Goal: Navigation & Orientation: Understand site structure

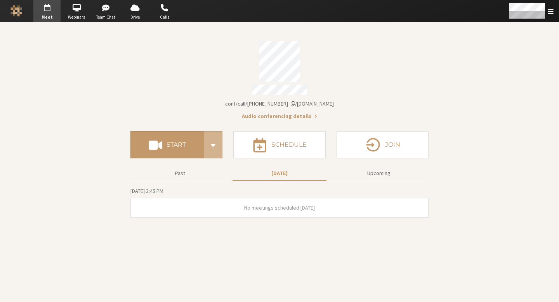
click at [61, 9] on span "button" at bounding box center [46, 8] width 27 height 12
click at [80, 10] on span "button" at bounding box center [76, 8] width 27 height 12
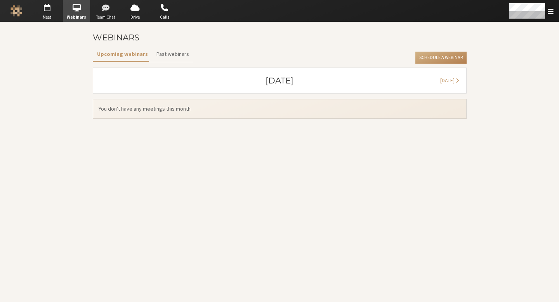
click at [108, 13] on span "button" at bounding box center [105, 8] width 27 height 12
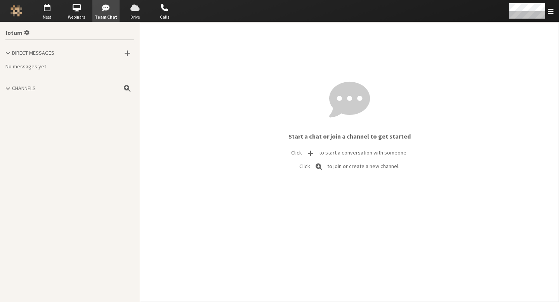
click at [138, 12] on span "button" at bounding box center [135, 8] width 27 height 12
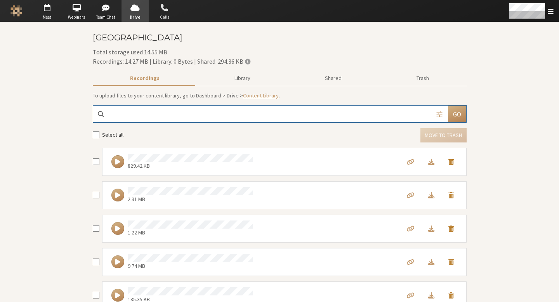
click at [168, 14] on span "Calls" at bounding box center [164, 17] width 27 height 7
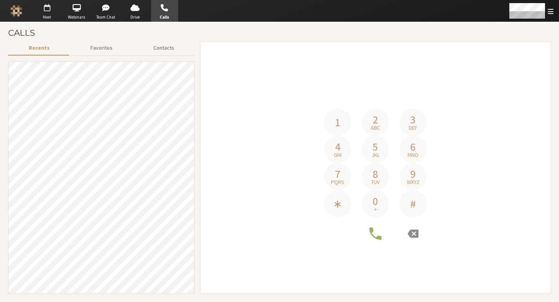
click at [48, 14] on span "Meet" at bounding box center [46, 17] width 27 height 7
